Goal: Task Accomplishment & Management: Use online tool/utility

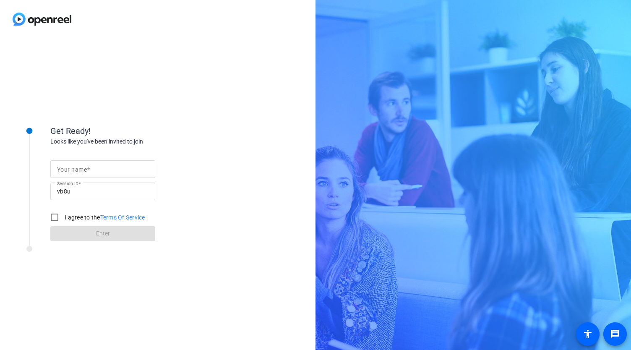
click at [75, 170] on mat-label "Your name" at bounding box center [72, 169] width 30 height 7
click at [75, 170] on input "Your name" at bounding box center [103, 169] width 92 height 10
type input "[PERSON_NAME]"
click at [54, 216] on input "I agree to the Terms Of Service" at bounding box center [54, 217] width 17 height 17
checkbox input "true"
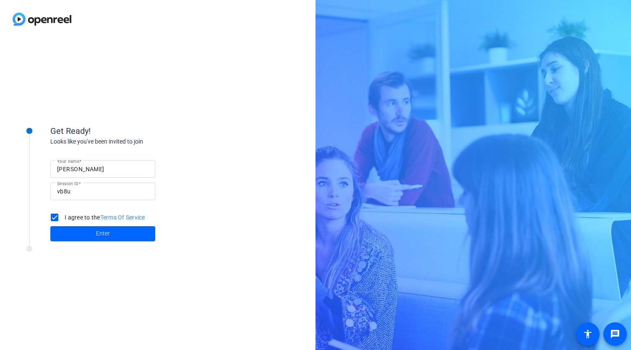
click at [72, 245] on div "Get Ready! Looks like you've been invited to join Your name [PERSON_NAME] Sessi…" at bounding box center [113, 178] width 210 height 136
click at [72, 235] on span at bounding box center [102, 234] width 105 height 20
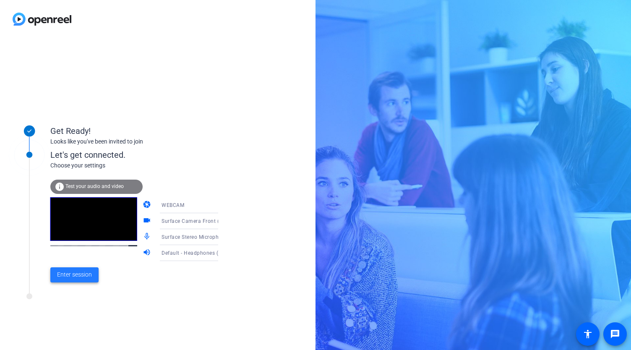
click at [81, 277] on span "Enter session" at bounding box center [74, 274] width 35 height 9
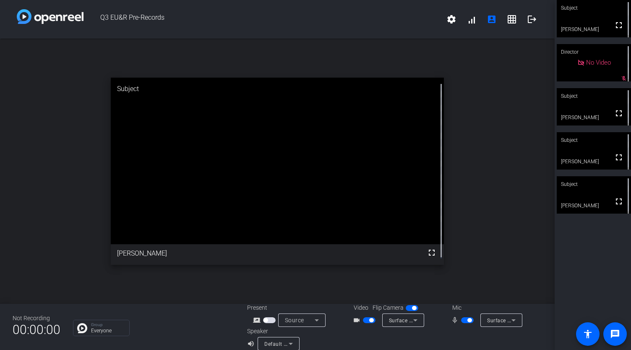
click at [363, 319] on span "button" at bounding box center [369, 320] width 13 height 6
click at [462, 321] on span "button" at bounding box center [467, 320] width 13 height 6
click at [466, 320] on span "button" at bounding box center [467, 320] width 13 height 6
click at [468, 320] on span "button" at bounding box center [470, 320] width 4 height 4
click at [464, 319] on span "button" at bounding box center [467, 320] width 13 height 6
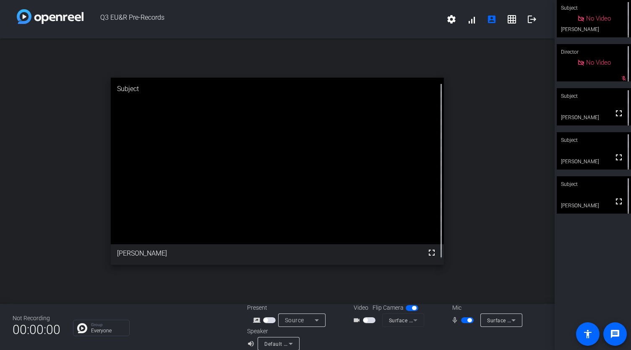
scroll to position [10, 0]
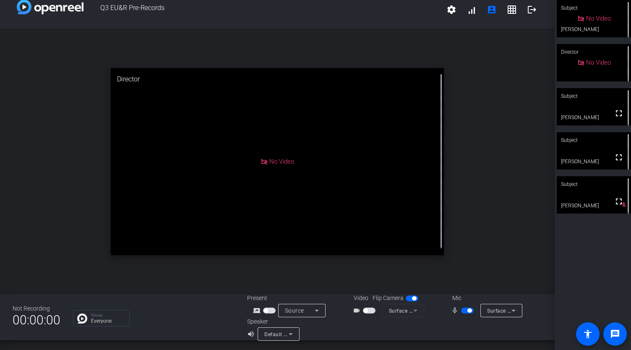
click at [462, 312] on span "button" at bounding box center [467, 311] width 13 height 6
click at [469, 311] on span "button" at bounding box center [467, 311] width 13 height 6
click at [369, 308] on span "button" at bounding box center [369, 311] width 13 height 6
